Goal: Task Accomplishment & Management: Manage account settings

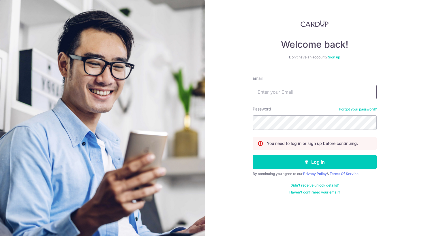
type input "[EMAIL_ADDRESS][DOMAIN_NAME]"
click at [315, 162] on button "Log in" at bounding box center [315, 161] width 124 height 14
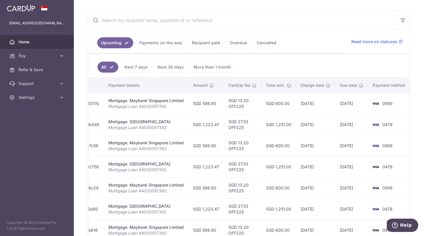
scroll to position [0, 102]
click at [211, 146] on td "SGD 586.80" at bounding box center [207, 145] width 36 height 21
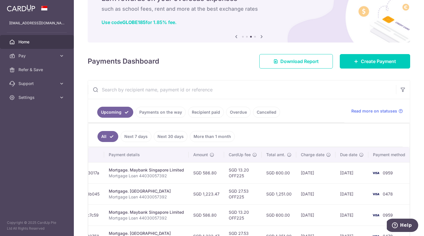
scroll to position [30, 0]
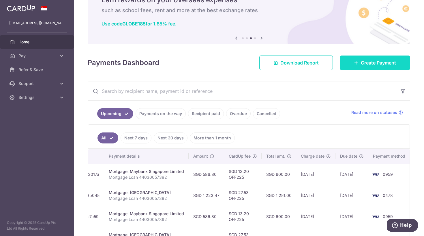
click at [372, 65] on span "Create Payment" at bounding box center [378, 62] width 35 height 7
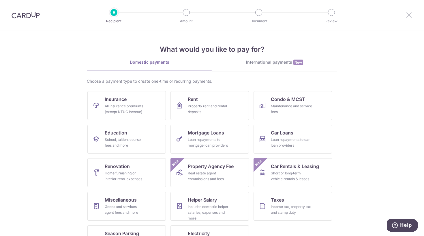
click at [409, 15] on icon at bounding box center [409, 14] width 7 height 7
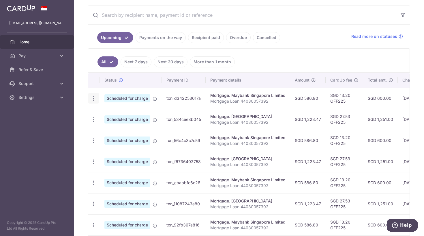
click at [93, 97] on icon "button" at bounding box center [94, 98] width 6 height 6
click at [118, 115] on span "Update payment" at bounding box center [124, 114] width 39 height 7
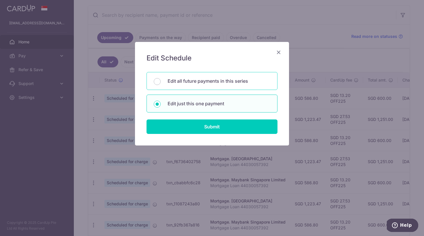
click at [191, 82] on p "Edit all future payments in this series" at bounding box center [219, 80] width 103 height 7
click at [161, 82] on input "Edit all future payments in this series" at bounding box center [157, 81] width 7 height 7
radio input "true"
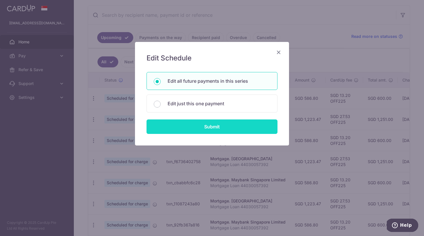
click at [206, 127] on input "Submit" at bounding box center [212, 126] width 131 height 14
radio input "true"
type input "586.80"
type input "Mortgage Loan 44030057392"
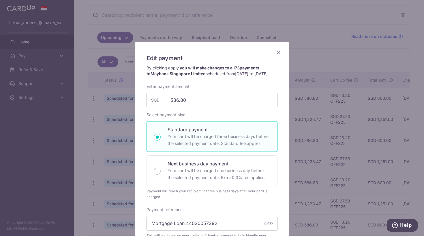
click at [279, 52] on icon "Close" at bounding box center [278, 52] width 7 height 7
